Goal: Task Accomplishment & Management: Manage account settings

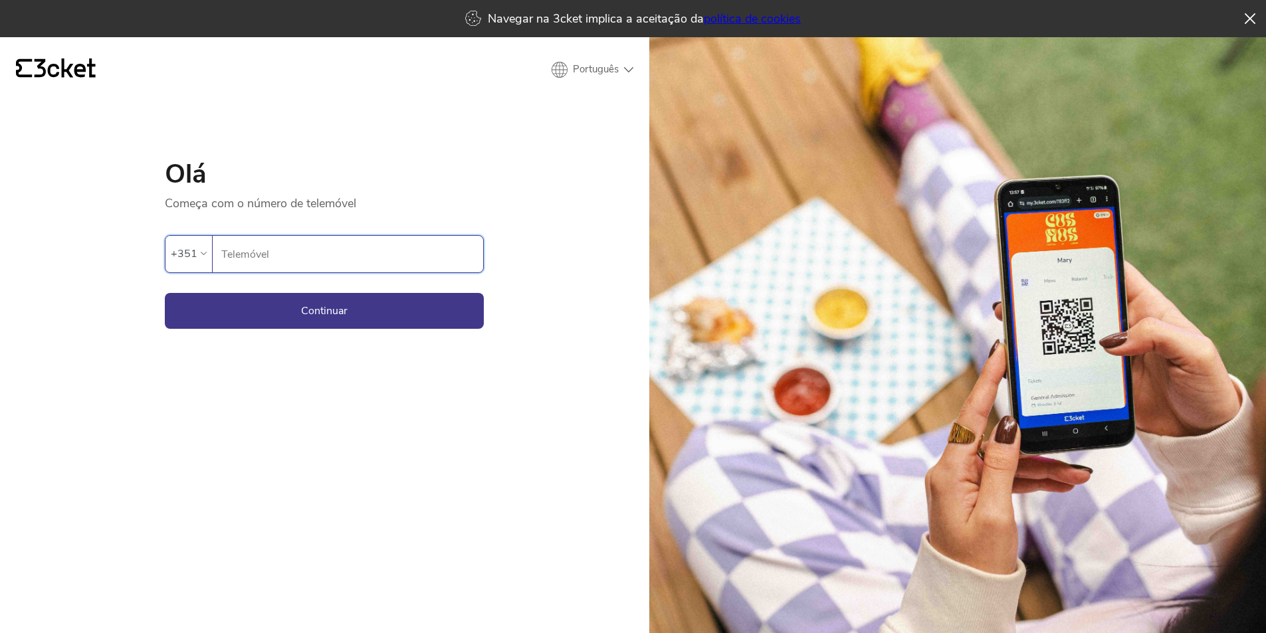
click at [314, 252] on input "Telemóvel" at bounding box center [352, 254] width 262 height 37
click at [291, 258] on input "Telemóvel" at bounding box center [352, 254] width 262 height 37
click at [258, 254] on input "Telemóvel" at bounding box center [352, 254] width 262 height 37
type input "914434740"
click at [284, 306] on button "Continuar" at bounding box center [324, 311] width 319 height 36
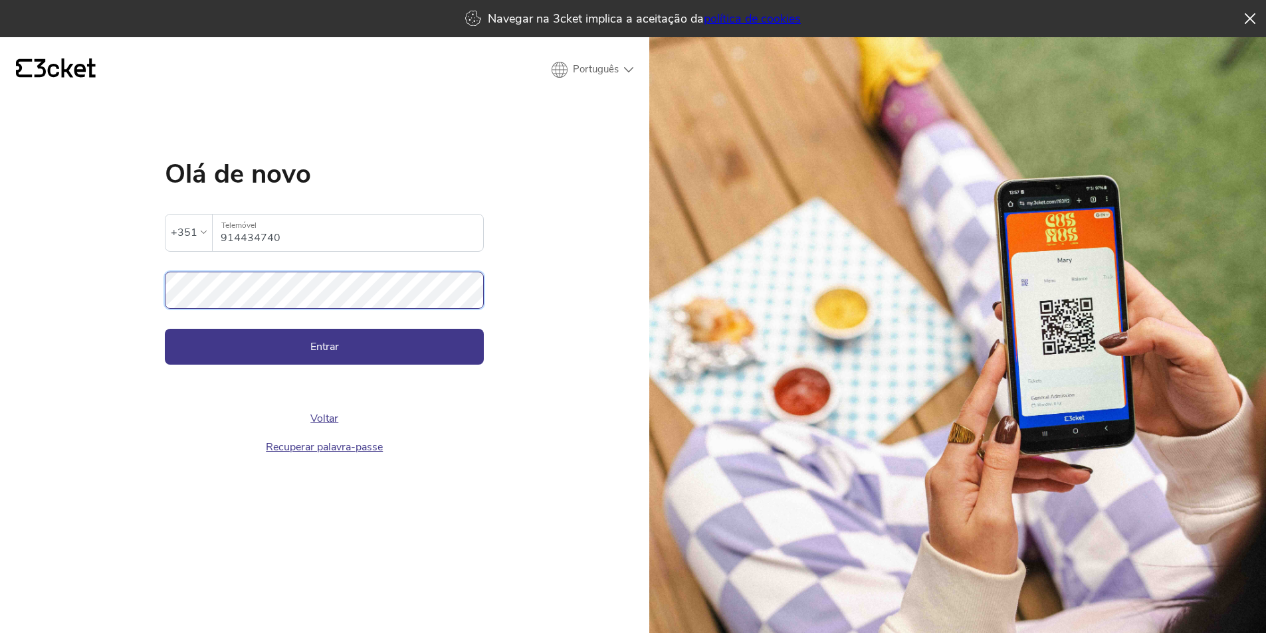
click at [165, 329] on button "Entrar" at bounding box center [324, 347] width 319 height 36
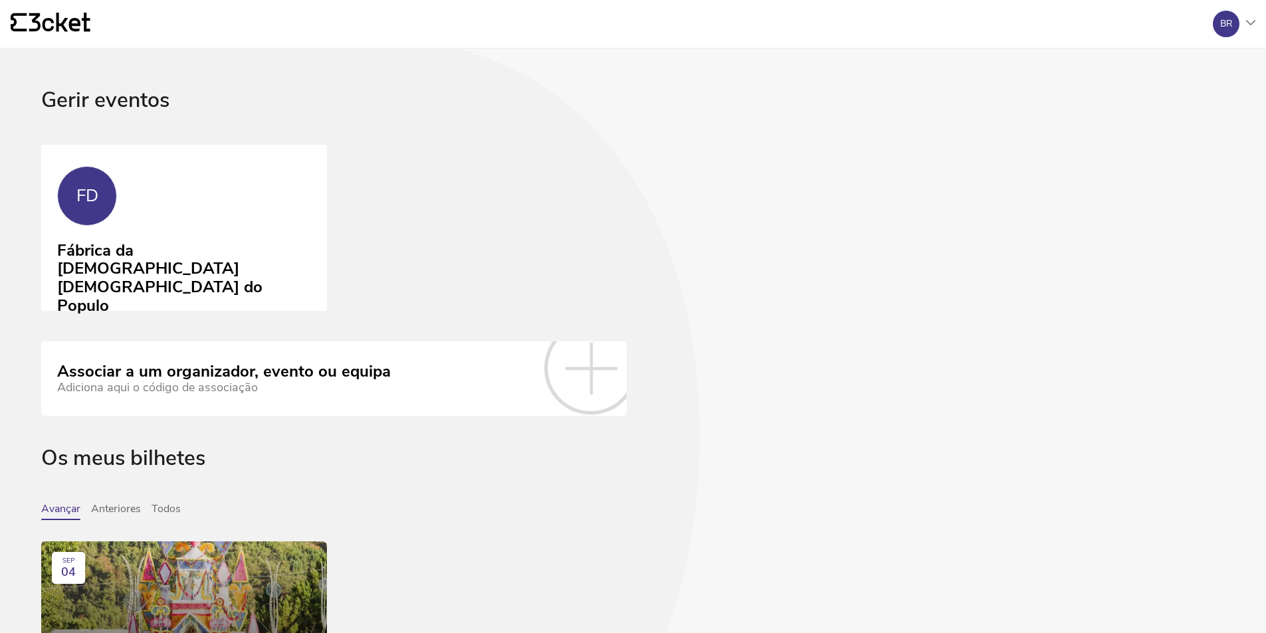
click at [61, 24] on icon at bounding box center [59, 22] width 61 height 19
